Goal: Task Accomplishment & Management: Manage account settings

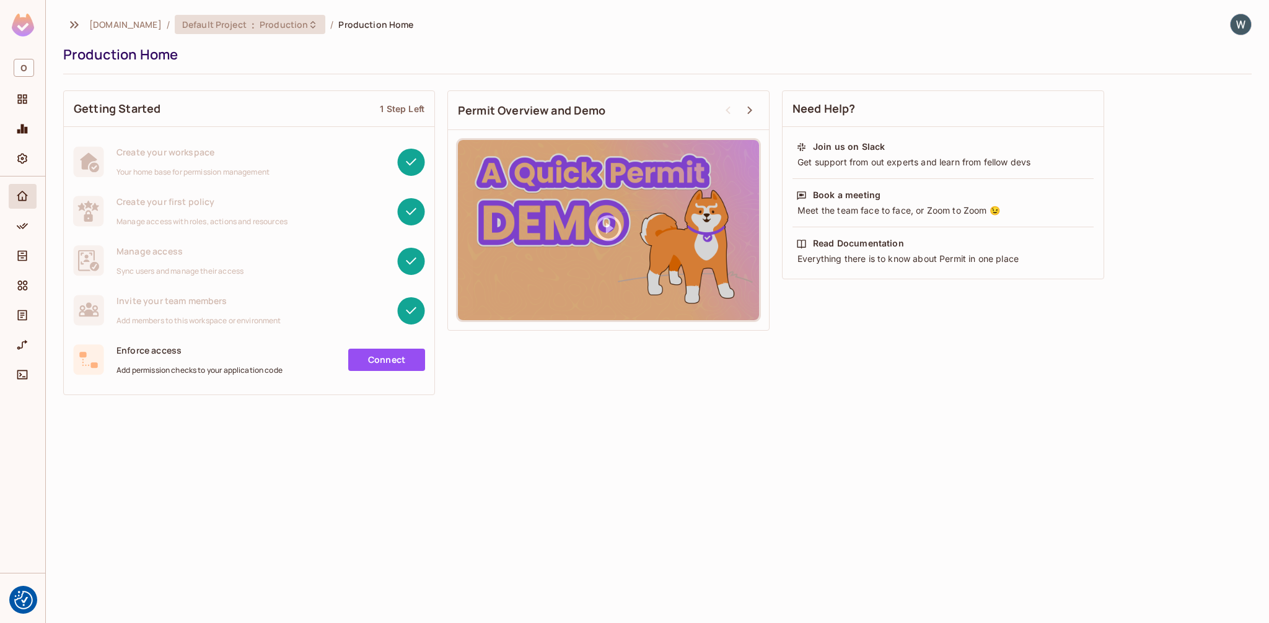
click at [268, 27] on span "Production" at bounding box center [284, 25] width 48 height 12
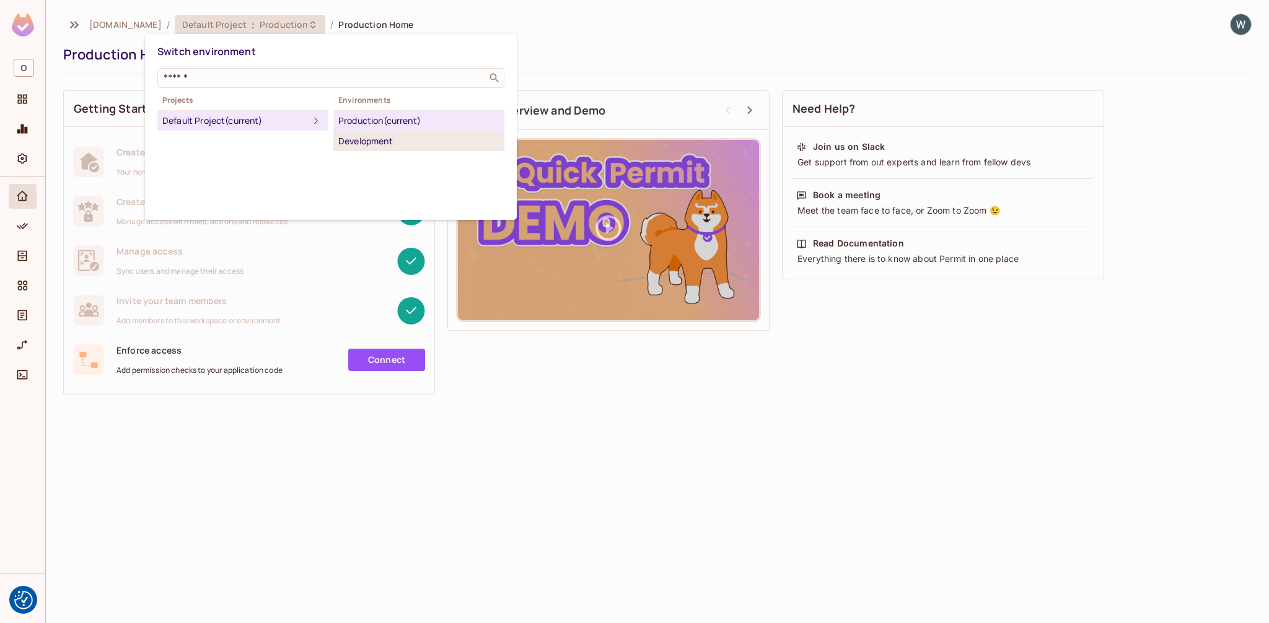
click at [361, 139] on div "Development" at bounding box center [418, 141] width 161 height 15
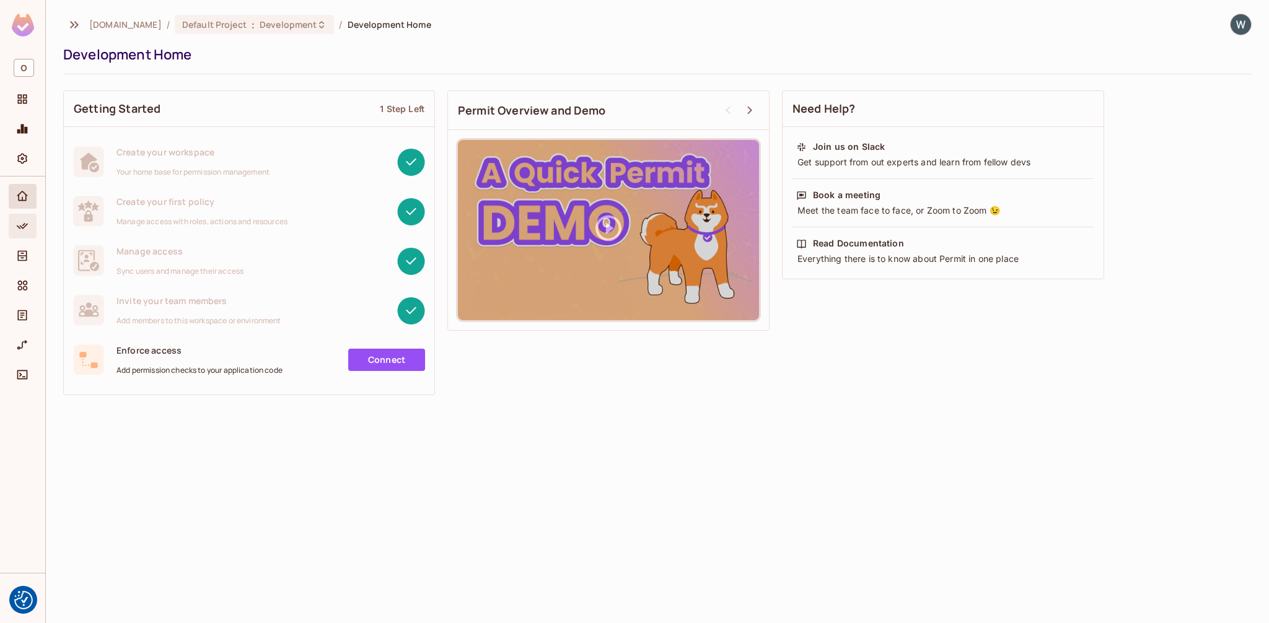
click at [28, 229] on span "Policy" at bounding box center [22, 226] width 15 height 15
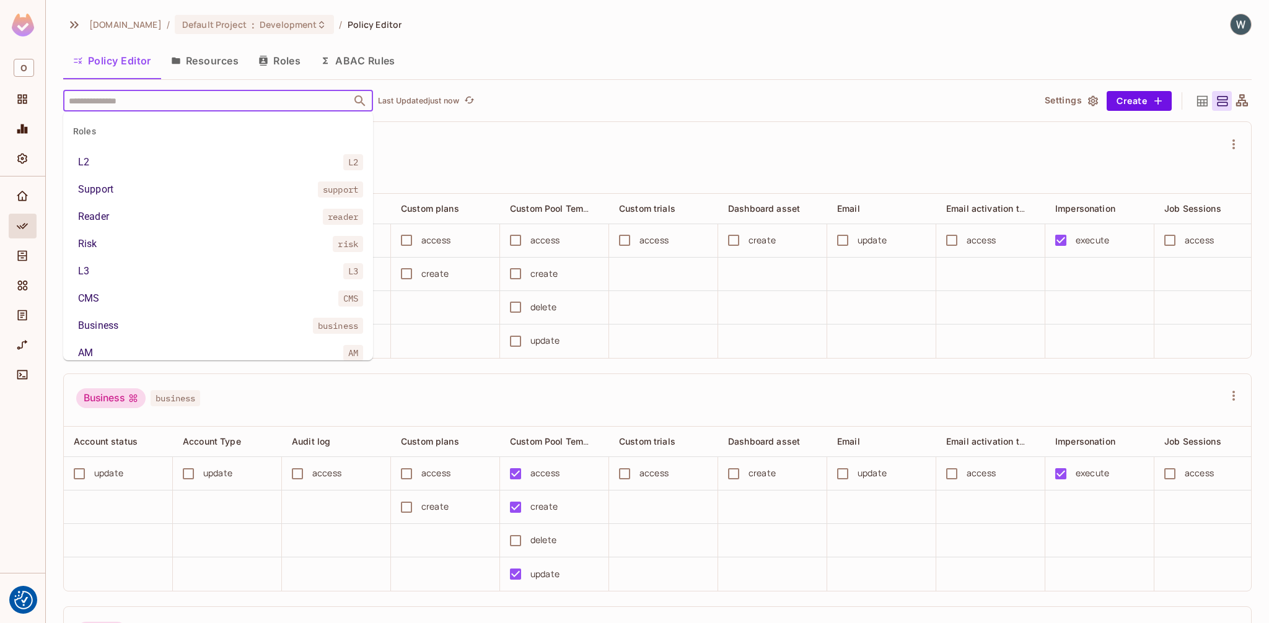
click at [215, 107] on input "text" at bounding box center [207, 101] width 283 height 22
click at [24, 250] on icon "Directory" at bounding box center [22, 256] width 12 height 12
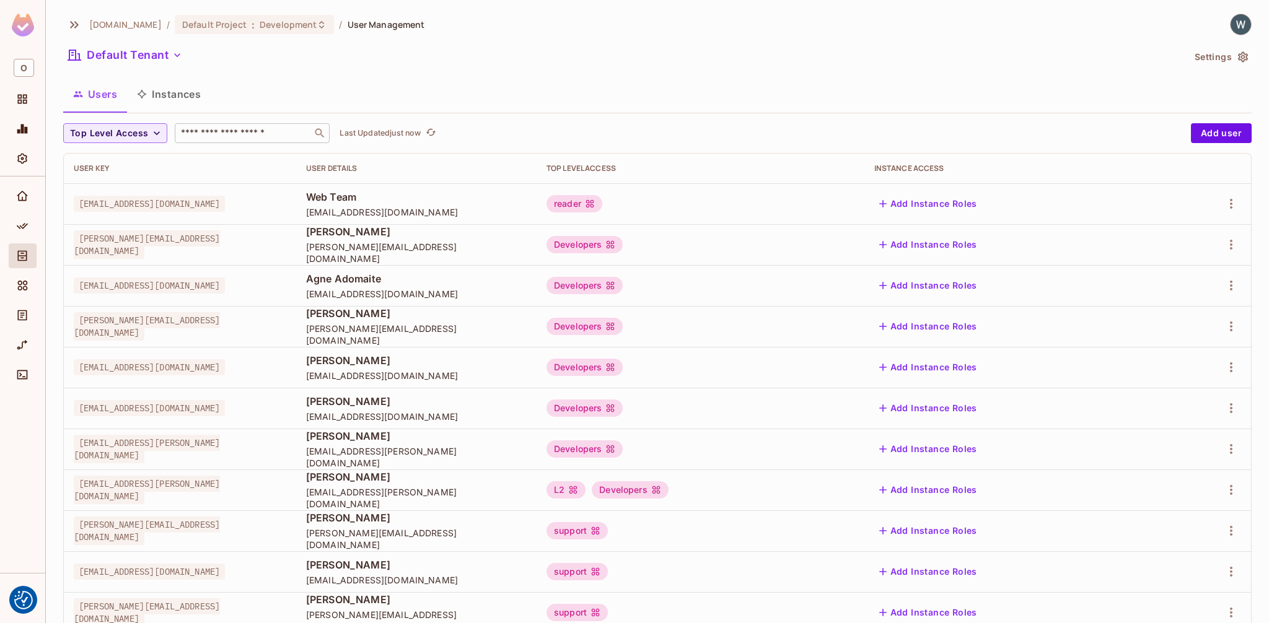
click at [208, 129] on input "text" at bounding box center [243, 133] width 130 height 12
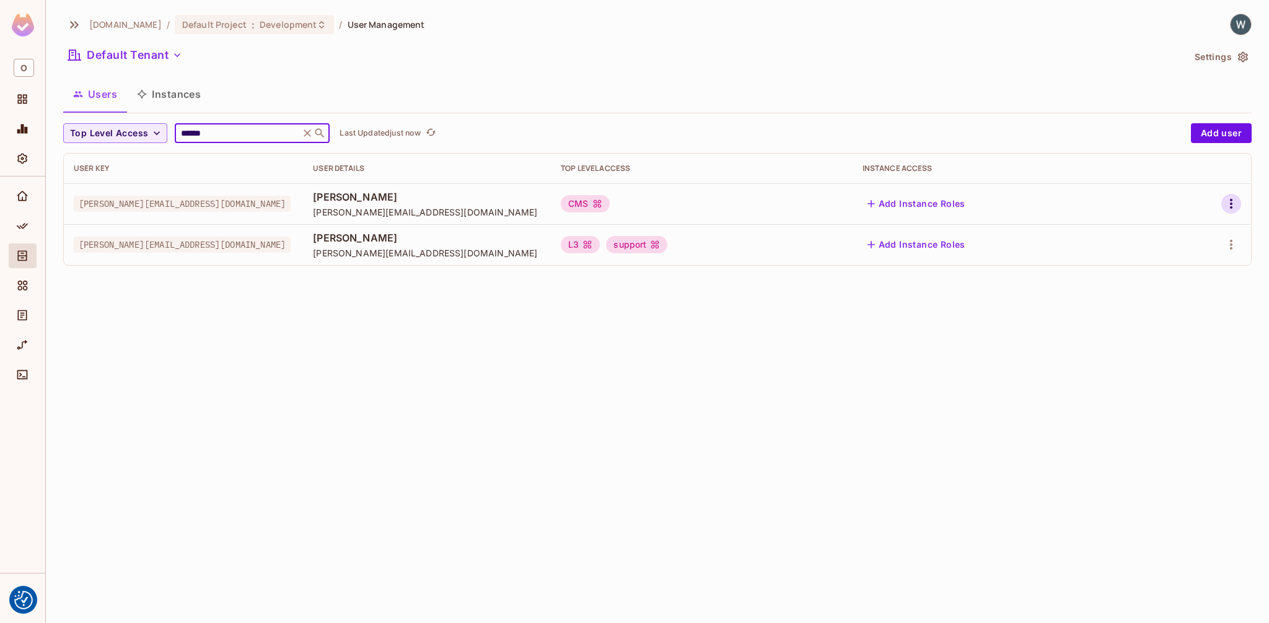
type input "******"
click at [1234, 200] on icon "button" at bounding box center [1230, 203] width 15 height 15
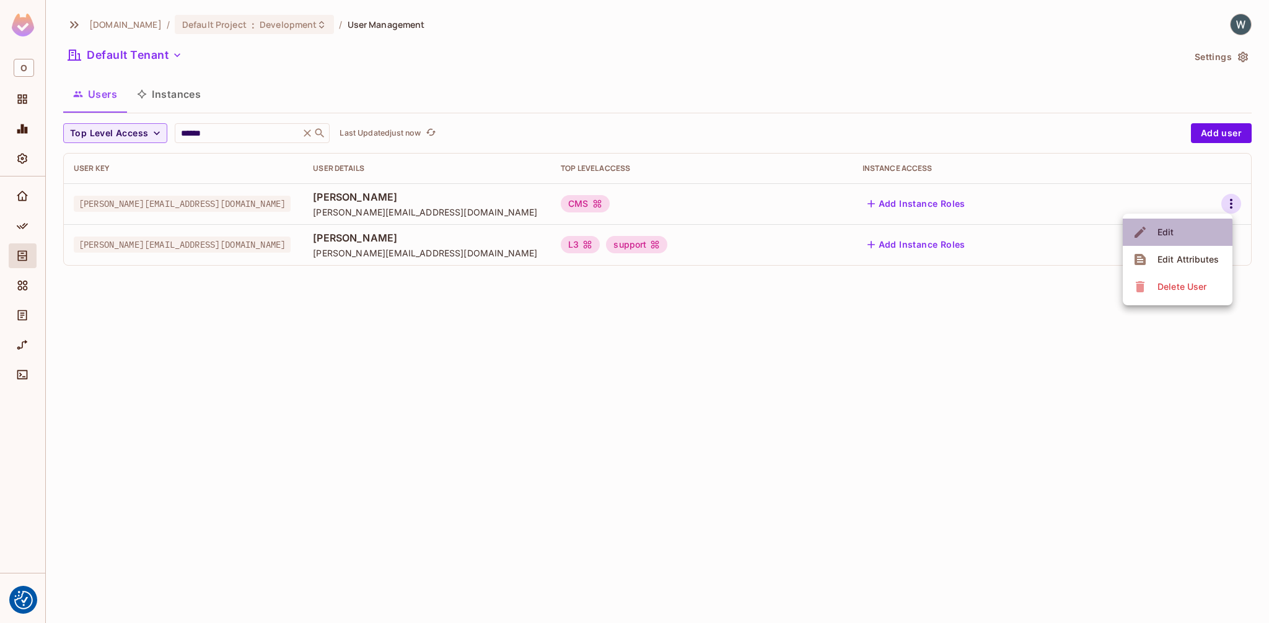
click at [1164, 238] on span "Edit" at bounding box center [1165, 232] width 24 height 20
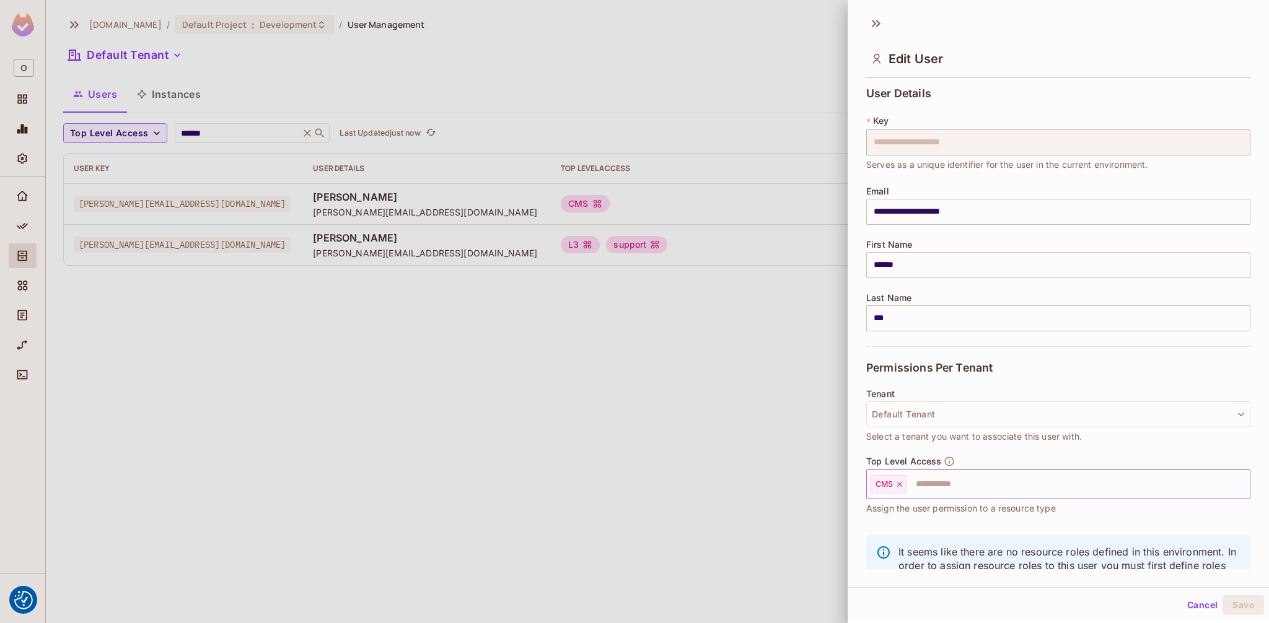
click at [898, 487] on icon at bounding box center [899, 484] width 9 height 9
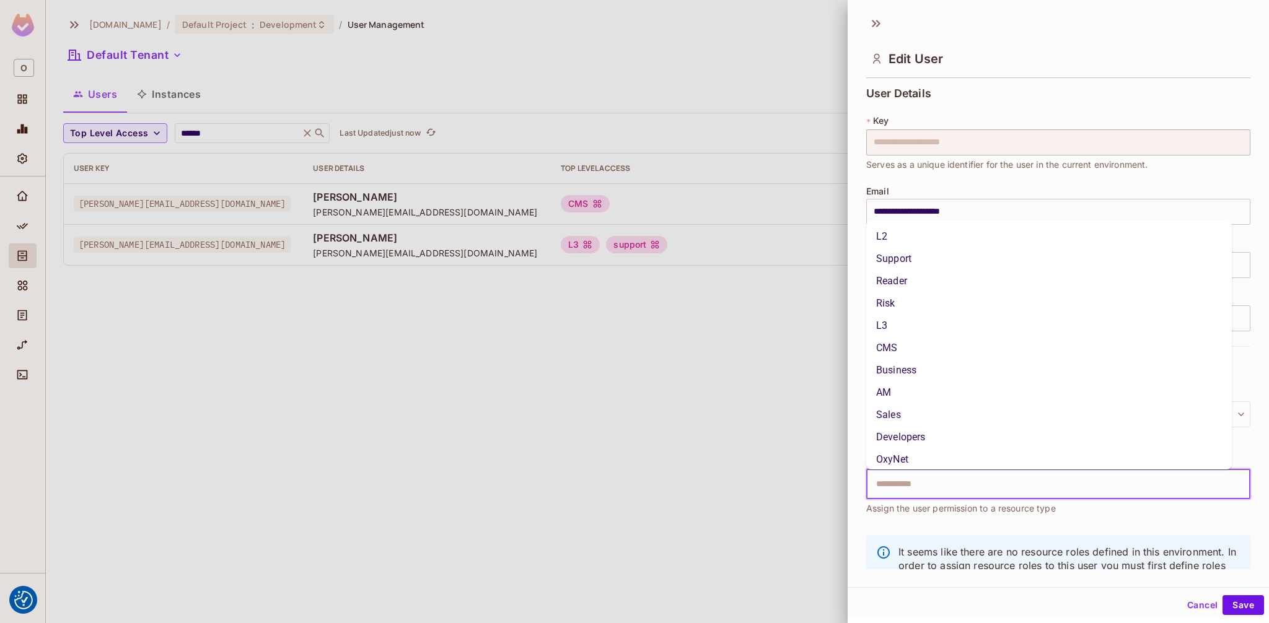
click at [899, 486] on input "text" at bounding box center [1046, 484] width 357 height 25
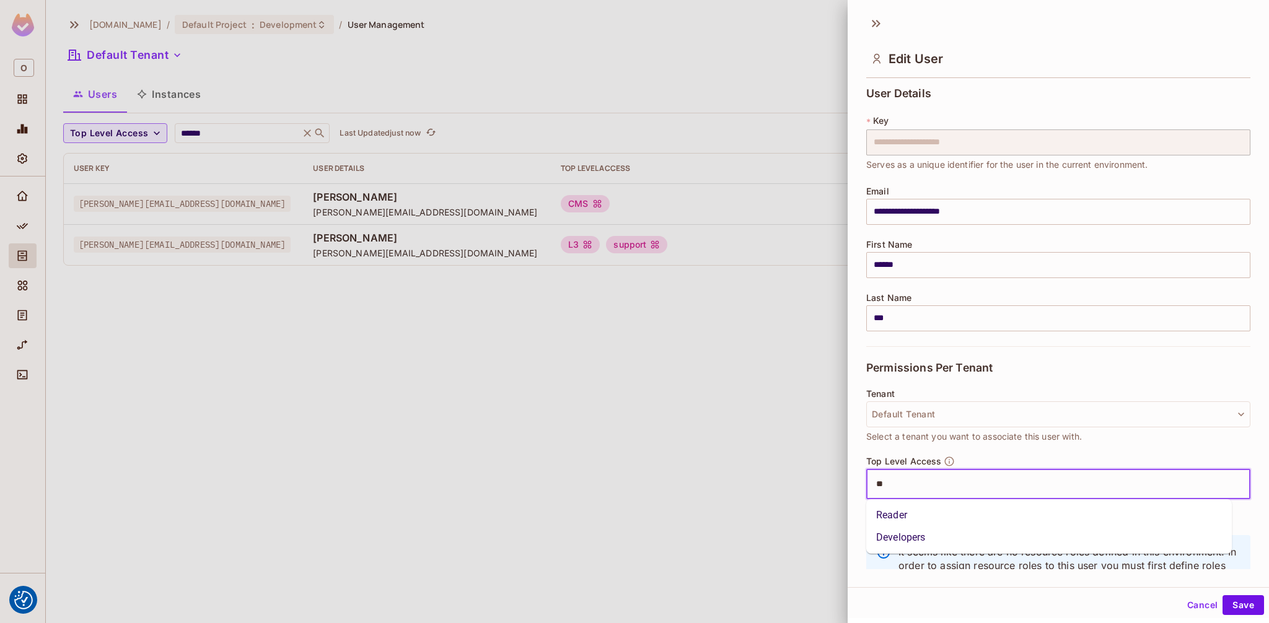
type input "***"
click at [909, 523] on li "Developers" at bounding box center [1048, 515] width 365 height 22
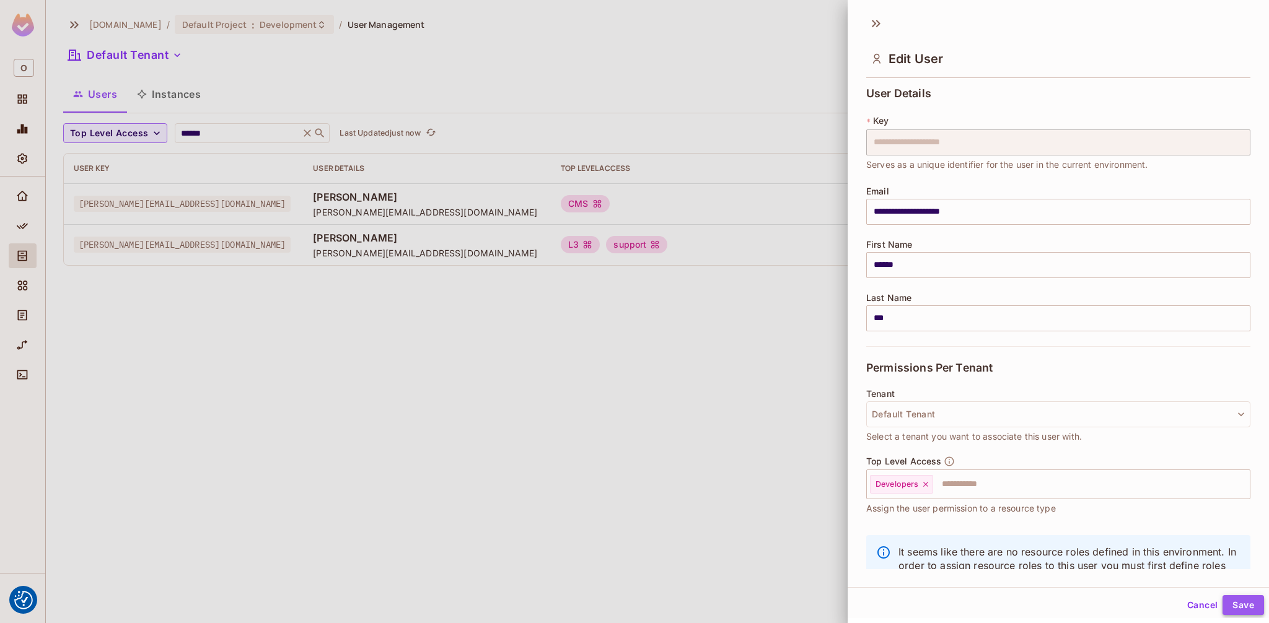
click at [1227, 605] on button "Save" at bounding box center [1242, 605] width 41 height 20
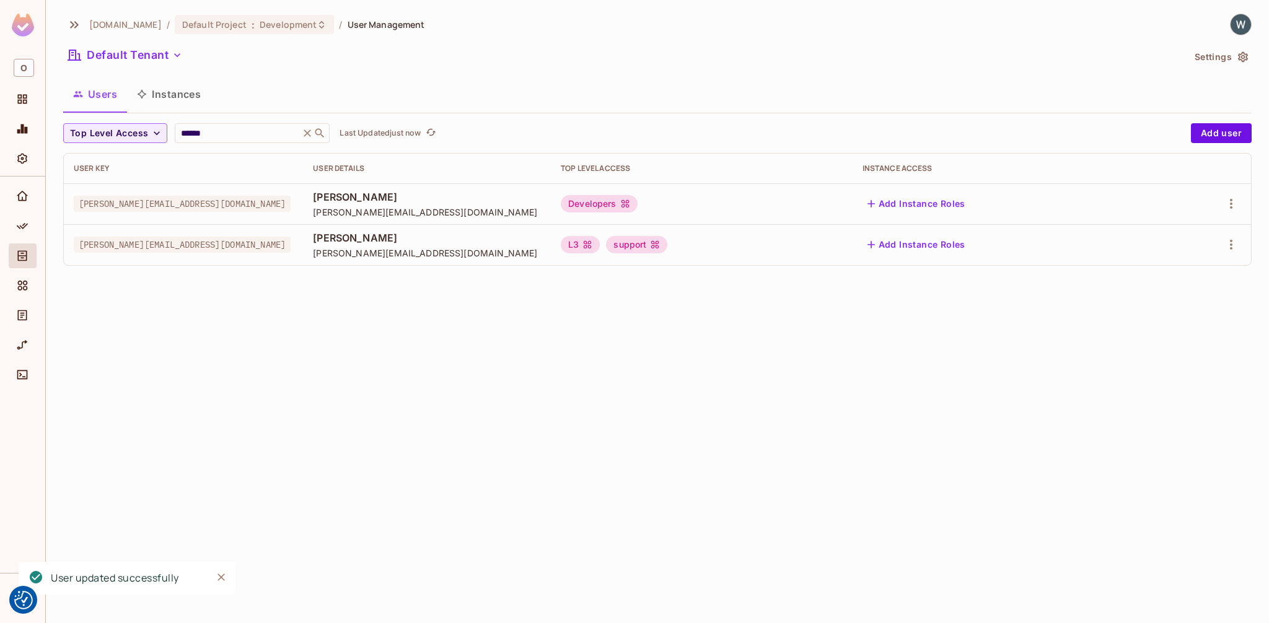
click at [870, 340] on div "[DOMAIN_NAME] / Default Project : Development / User Management Default Tenant …" at bounding box center [657, 311] width 1223 height 623
